Goal: Information Seeking & Learning: Learn about a topic

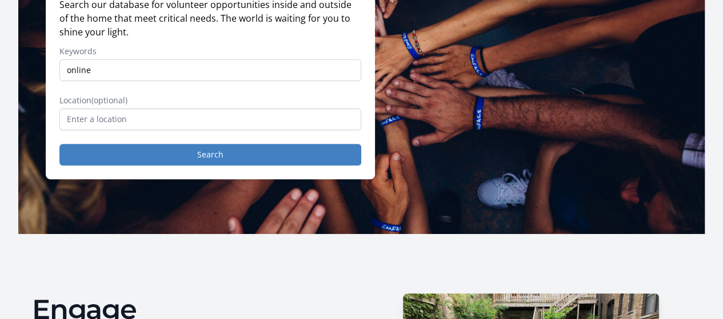
scroll to position [171, 0]
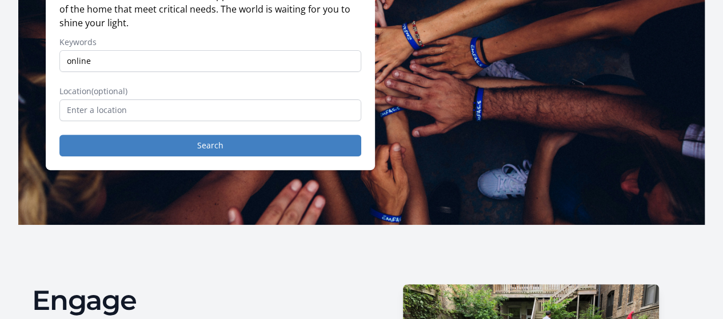
type input "online"
click at [219, 120] on input "text" at bounding box center [210, 110] width 302 height 22
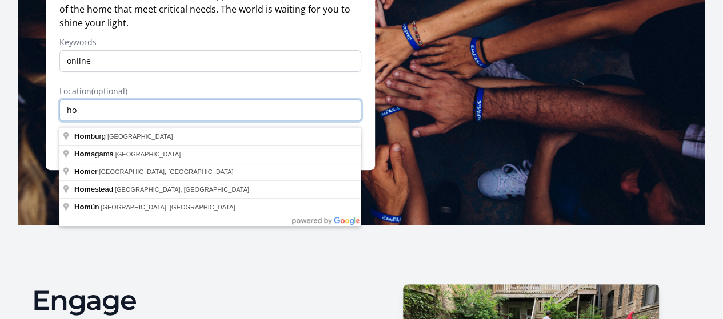
type input "h"
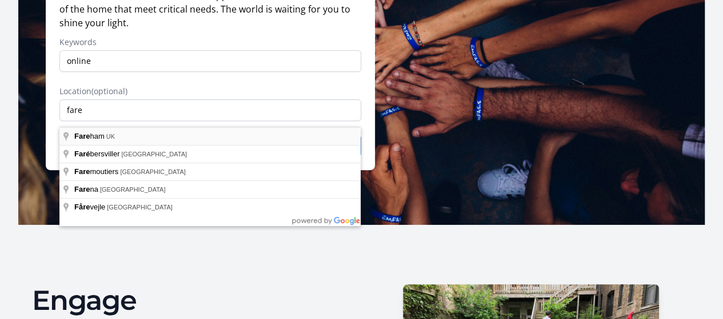
type input "Fareham, [GEOGRAPHIC_DATA]"
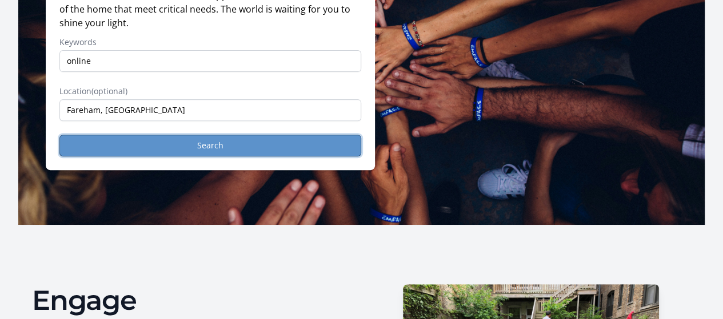
click at [134, 157] on button "Search" at bounding box center [210, 146] width 302 height 22
